Goal: Information Seeking & Learning: Learn about a topic

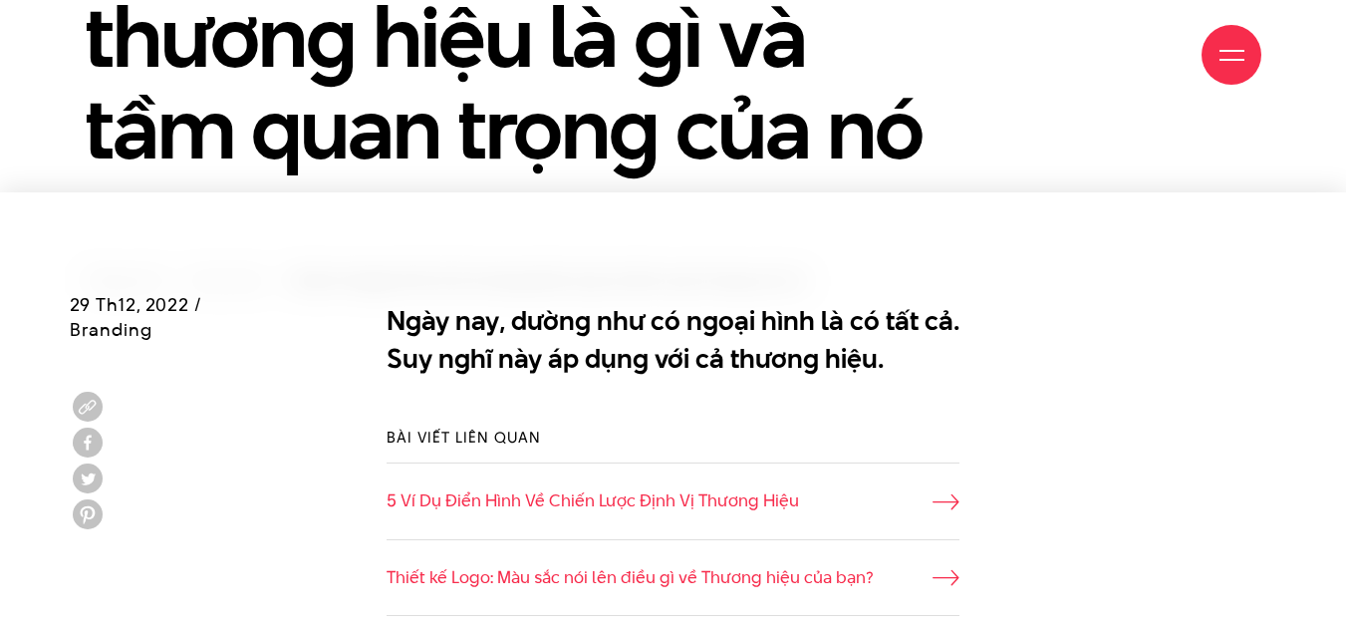
scroll to position [598, 0]
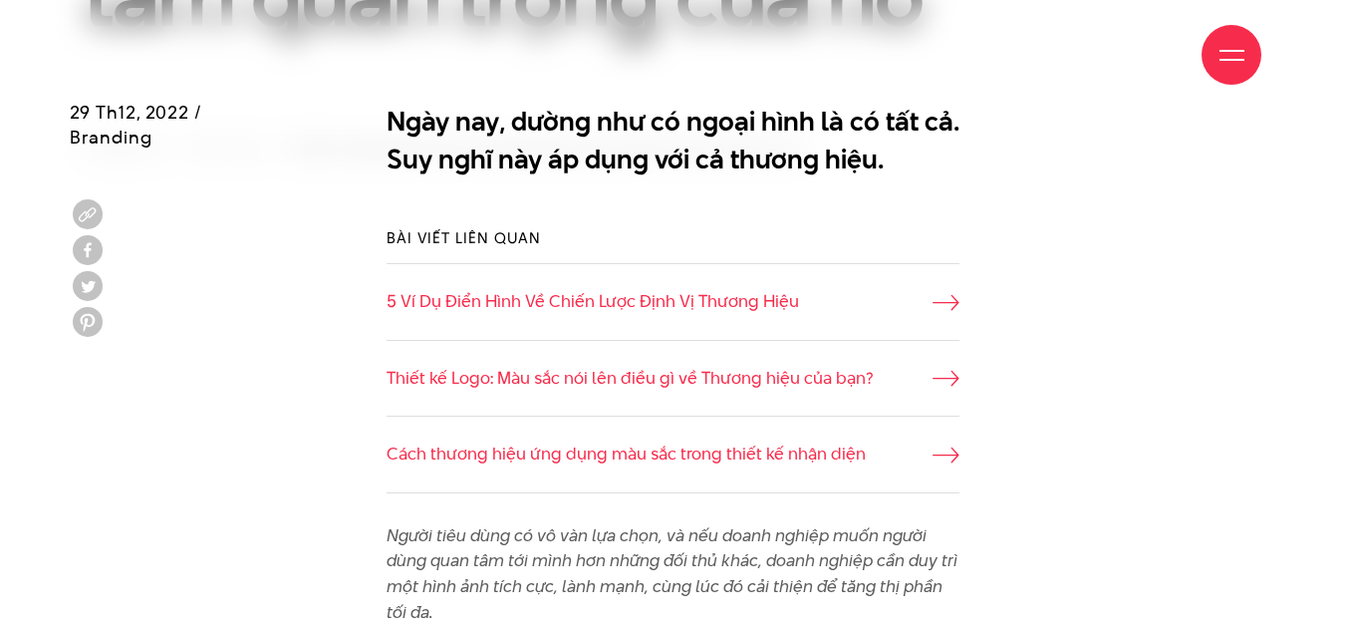
drag, startPoint x: 70, startPoint y: 112, endPoint x: 186, endPoint y: 111, distance: 116.6
click at [186, 111] on span "29 Th12, 2022 / Branding" at bounding box center [136, 125] width 133 height 50
drag, startPoint x: 165, startPoint y: 104, endPoint x: 121, endPoint y: 112, distance: 45.5
click at [121, 112] on span "29 Th12, 2022 / Branding" at bounding box center [136, 125] width 133 height 50
drag, startPoint x: 185, startPoint y: 110, endPoint x: 73, endPoint y: 115, distance: 112.7
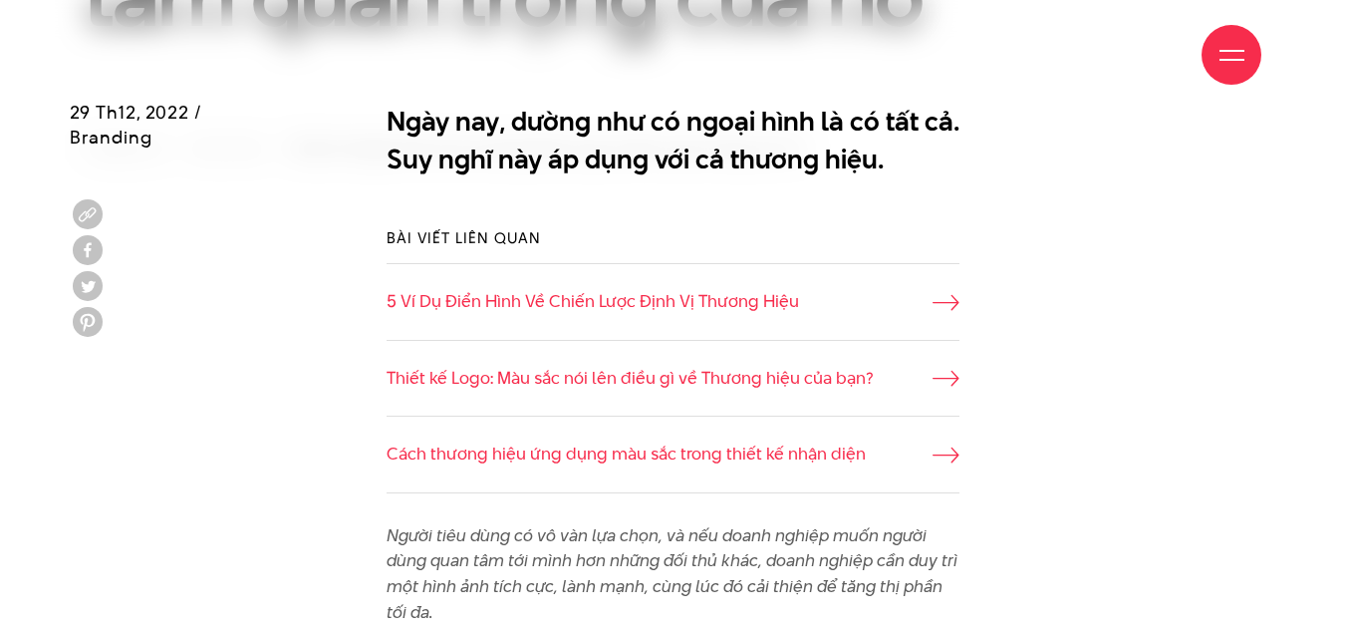
click at [73, 115] on span "29 Th12, 2022 / Branding" at bounding box center [136, 125] width 133 height 50
copy span "29 Th12, 2022"
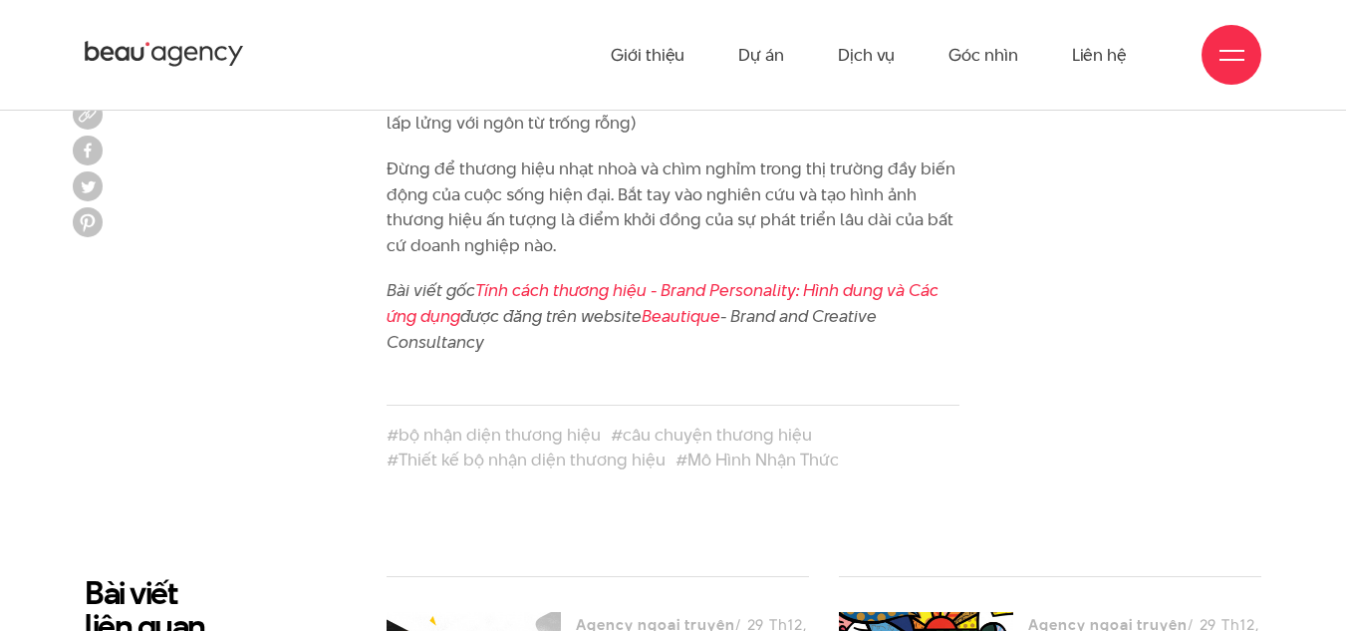
scroll to position [8870, 0]
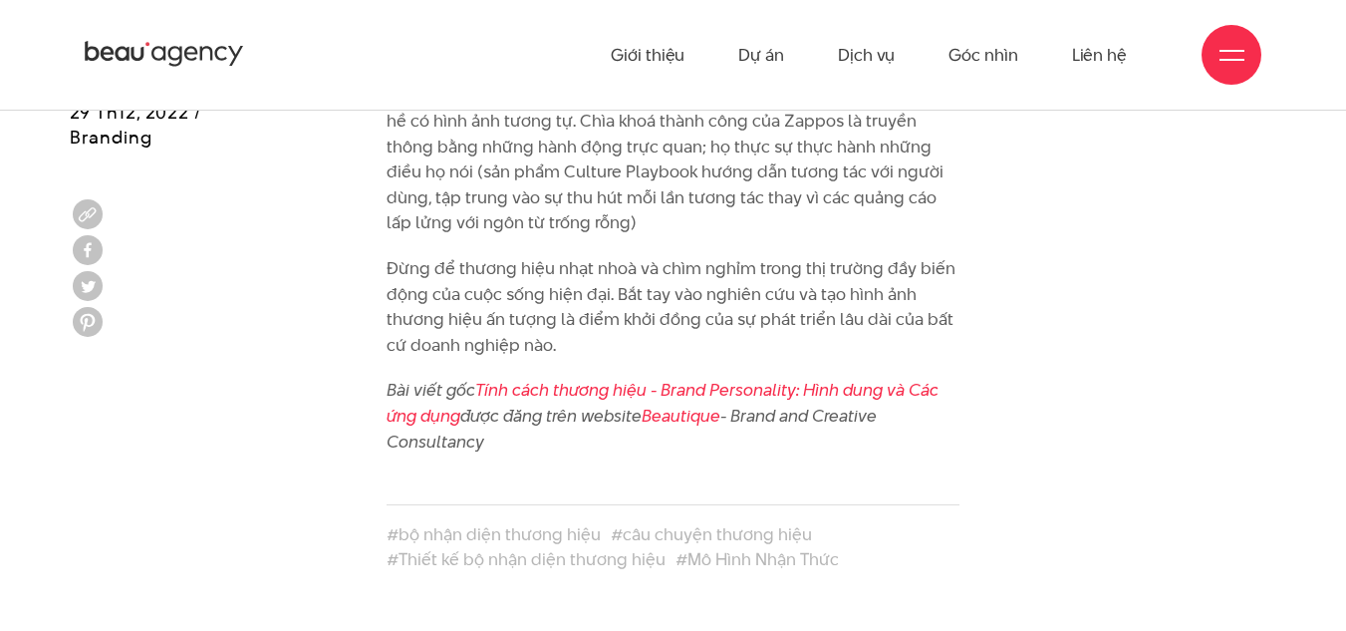
click at [200, 57] on icon at bounding box center [206, 54] width 13 height 14
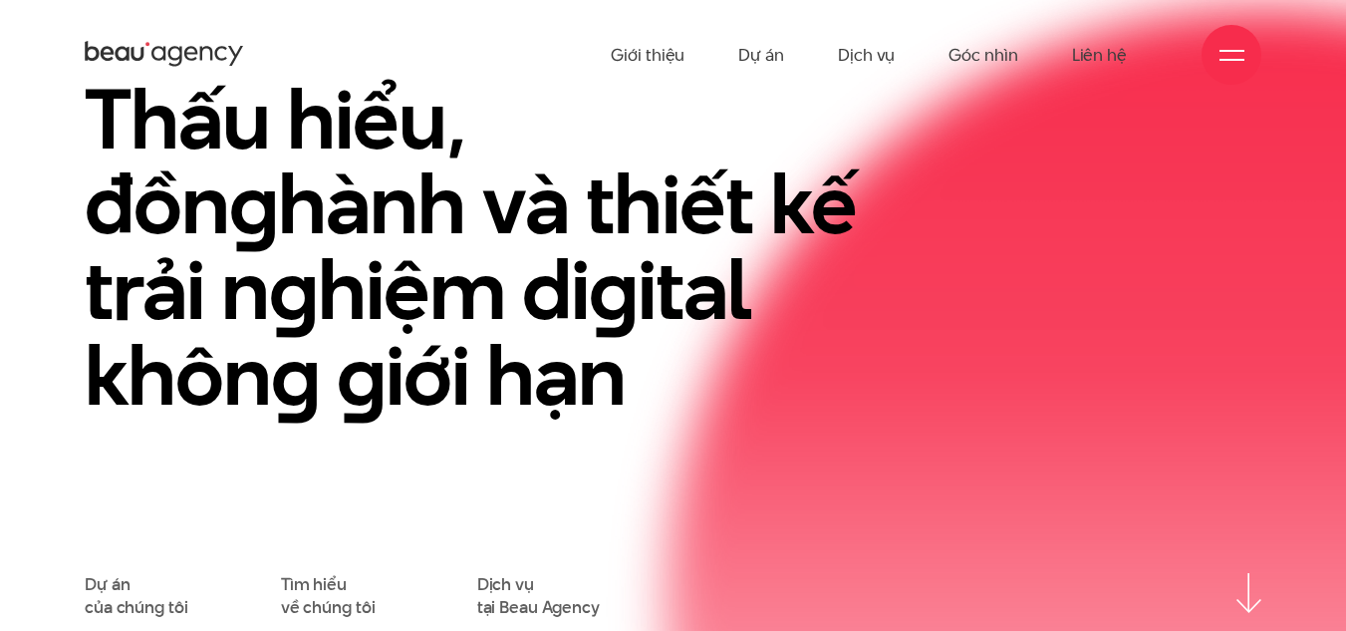
click at [141, 51] on icon at bounding box center [164, 54] width 159 height 31
